Goal: Transaction & Acquisition: Purchase product/service

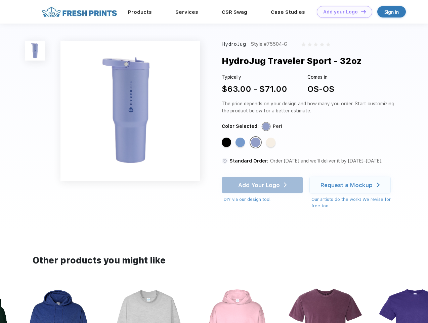
click at [342, 12] on link "Add your Logo Design Tool" at bounding box center [344, 12] width 55 height 12
click at [0, 0] on div "Design Tool" at bounding box center [0, 0] width 0 height 0
click at [361, 11] on link "Add your Logo Design Tool" at bounding box center [344, 12] width 55 height 12
click at [35, 50] on img at bounding box center [35, 51] width 20 height 20
click at [227, 143] on div "Standard Color" at bounding box center [226, 142] width 9 height 9
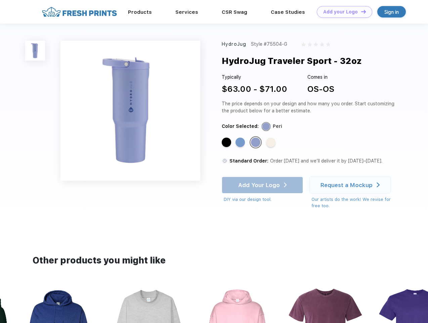
click at [241, 143] on div "Standard Color" at bounding box center [240, 142] width 9 height 9
click at [257, 143] on div "Standard Color" at bounding box center [255, 142] width 9 height 9
click at [272, 143] on div "Standard Color" at bounding box center [270, 142] width 9 height 9
click at [263, 185] on div "Add Your Logo DIY via our design tool. Ah shoot! This product isn't up in our d…" at bounding box center [262, 190] width 81 height 26
click at [351, 185] on div "Request a Mockup" at bounding box center [347, 185] width 52 height 7
